Goal: Task Accomplishment & Management: Manage account settings

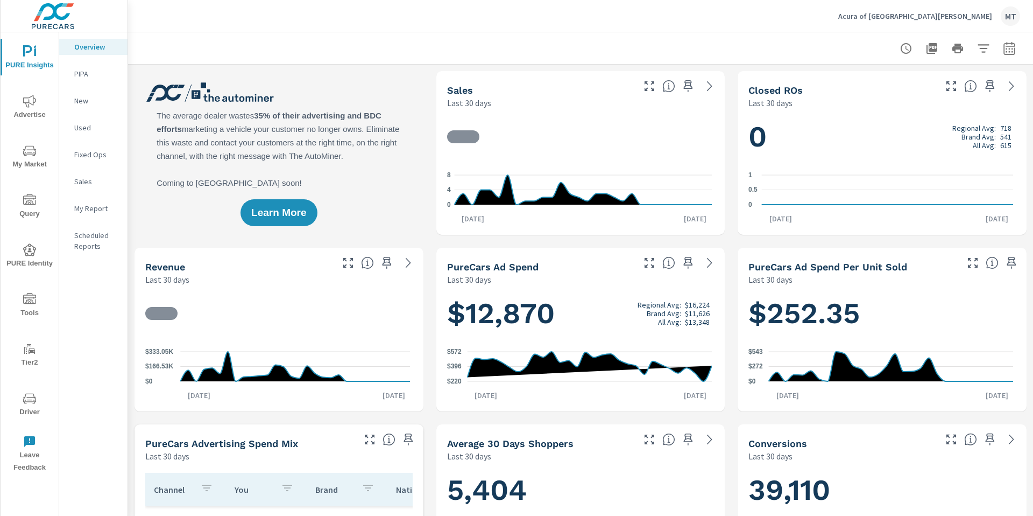
scroll to position [1, 0]
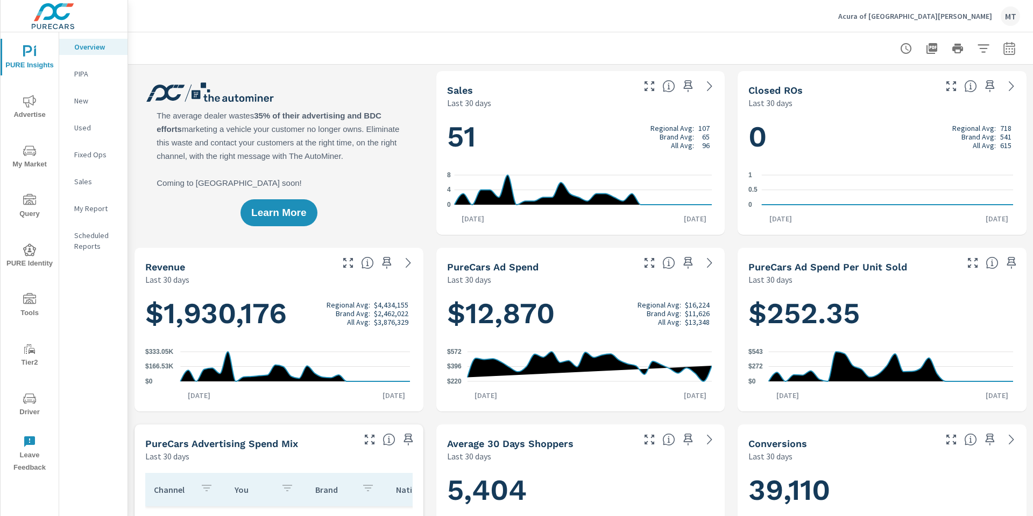
click at [948, 17] on p "Acura of Fort Myers" at bounding box center [916, 16] width 154 height 10
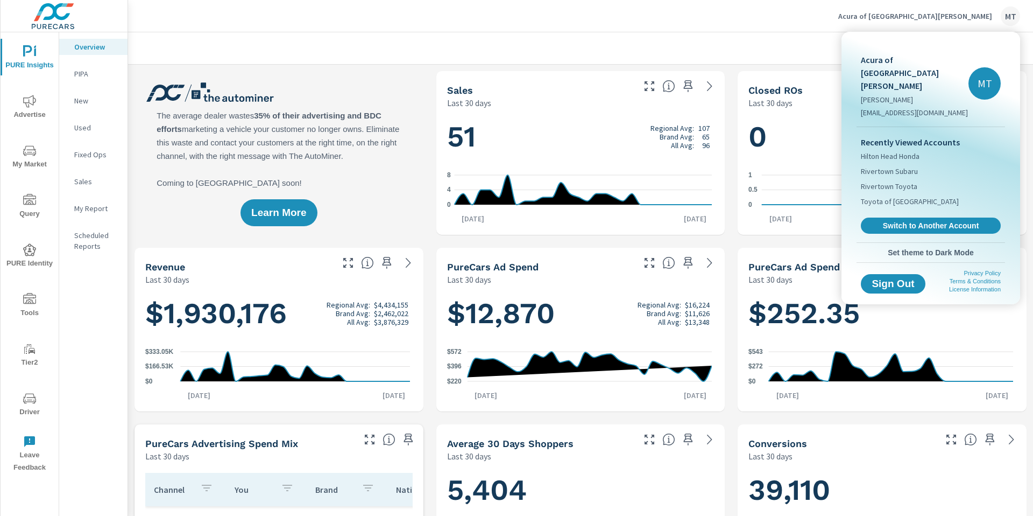
click at [948, 17] on body "PURE Insights Advertise My Market Query PURE Identity Tools Tier2 Driver Leave …" at bounding box center [516, 258] width 1033 height 516
click at [909, 221] on span "Switch to Another Account" at bounding box center [931, 226] width 132 height 10
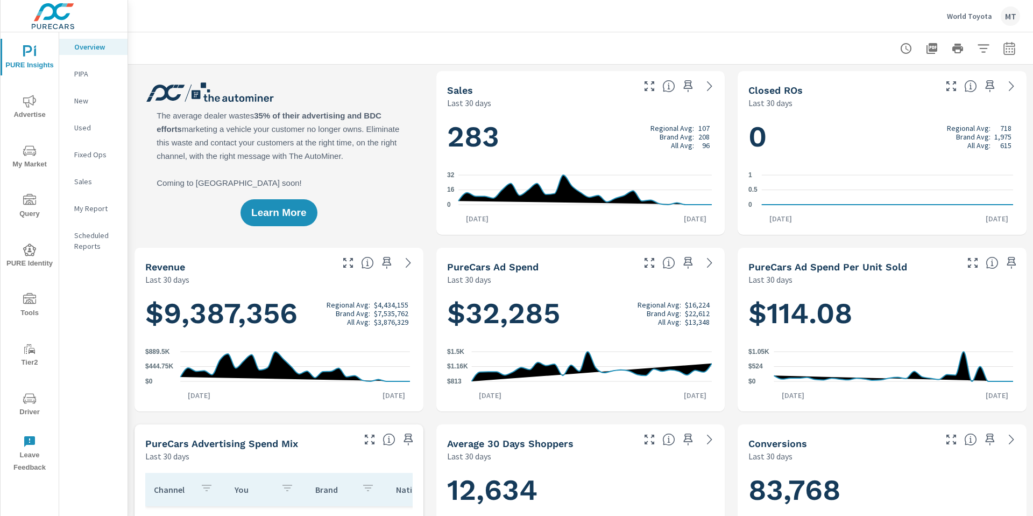
click at [30, 149] on icon "nav menu" at bounding box center [29, 150] width 13 height 10
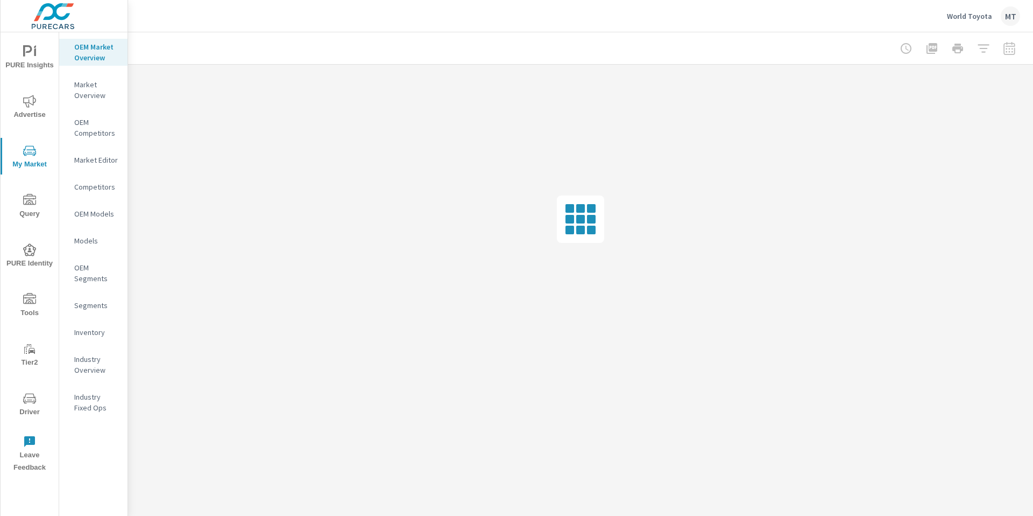
click at [94, 330] on p "Inventory" at bounding box center [96, 332] width 45 height 11
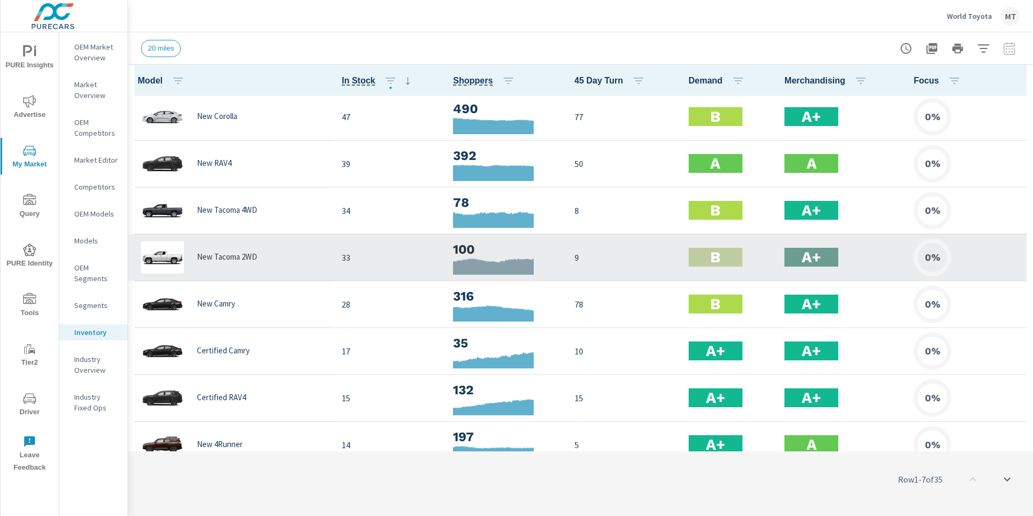
scroll to position [4, 0]
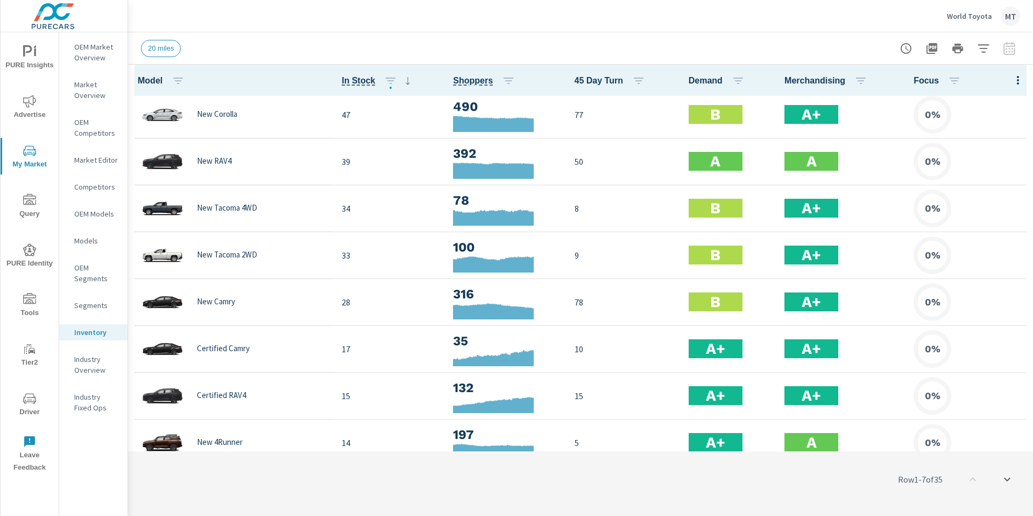
click at [38, 102] on span "Advertise" at bounding box center [30, 108] width 52 height 26
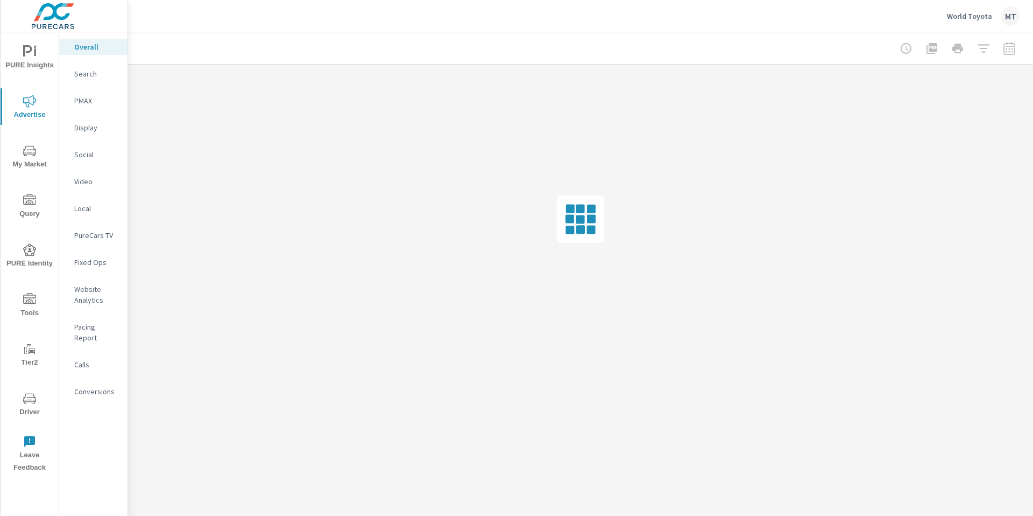
click at [31, 59] on span "PURE Insights" at bounding box center [30, 58] width 52 height 26
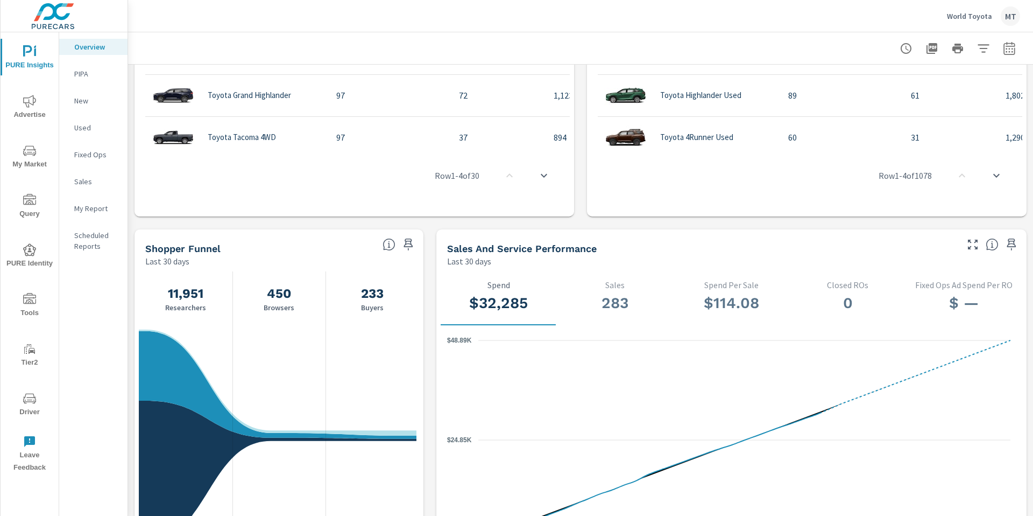
scroll to position [770, 0]
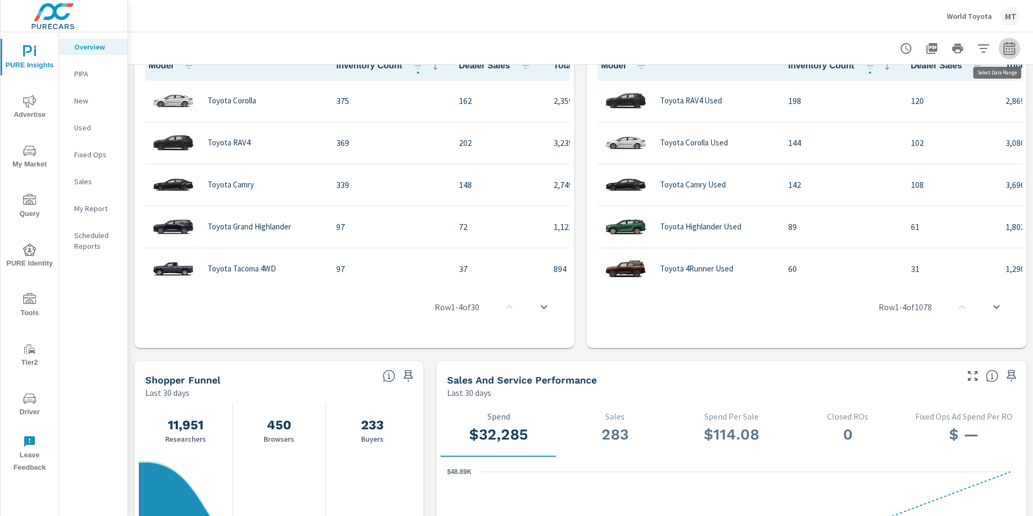
click at [1004, 43] on icon "button" at bounding box center [1009, 47] width 11 height 13
select select "Last 30 days"
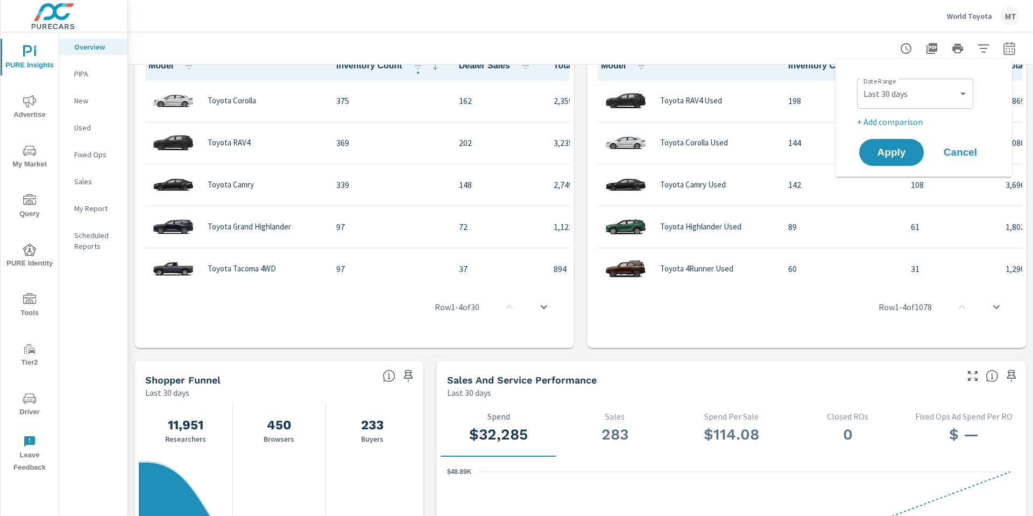
click at [904, 126] on p "+ Add comparison" at bounding box center [926, 121] width 138 height 13
select select "Previous period"
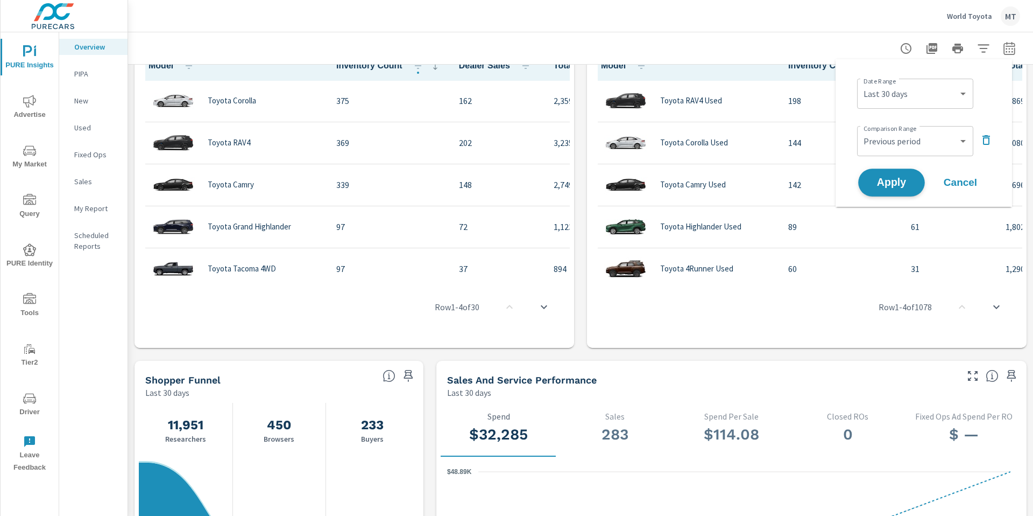
click at [902, 182] on span "Apply" at bounding box center [892, 183] width 44 height 10
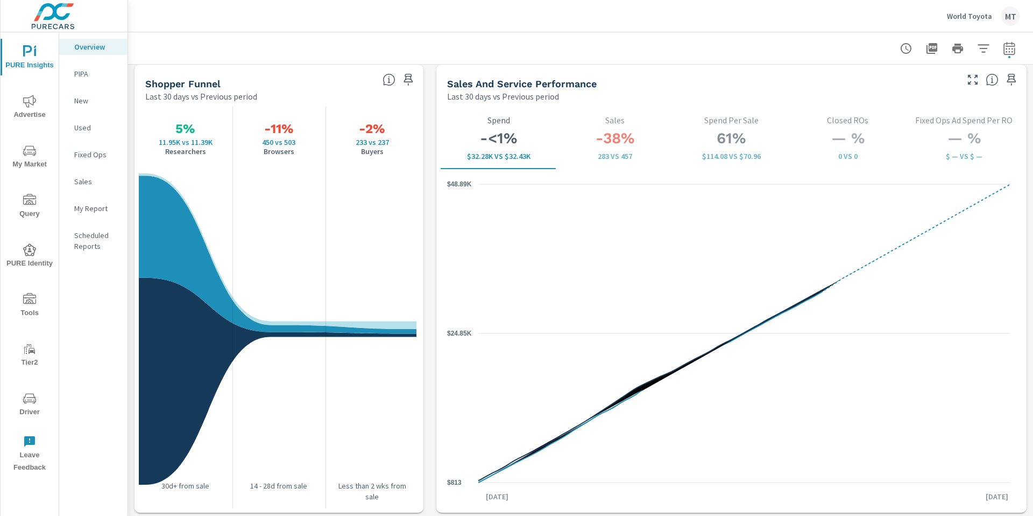
scroll to position [1389, 0]
click at [40, 110] on span "Advertise" at bounding box center [30, 108] width 52 height 26
